Goal: Check status

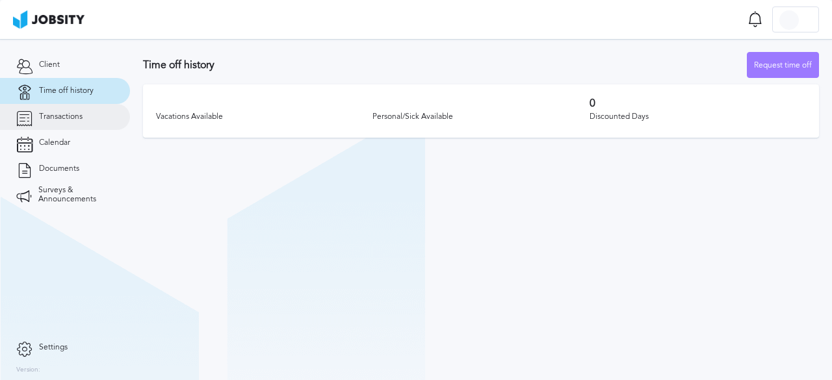
click at [68, 114] on span "Transactions" at bounding box center [61, 117] width 44 height 9
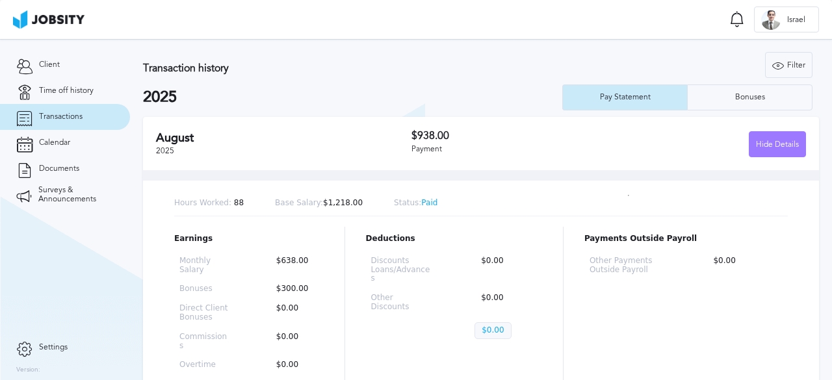
click at [295, 288] on p "$300.00" at bounding box center [294, 289] width 49 height 9
